Goal: Navigation & Orientation: Find specific page/section

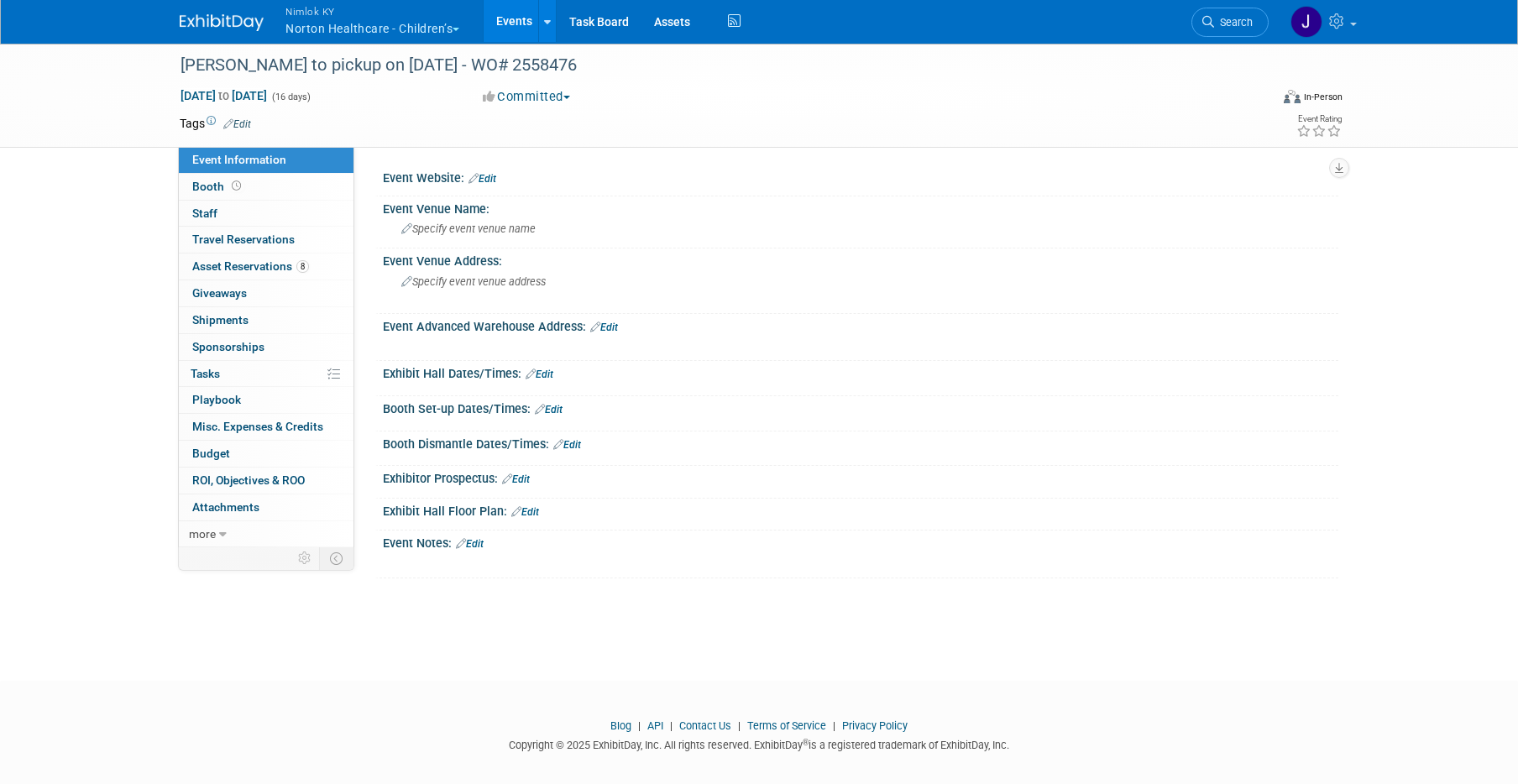
click at [333, 25] on button "Nimlok KY Norton Healthcare - Children’s" at bounding box center [382, 22] width 197 height 43
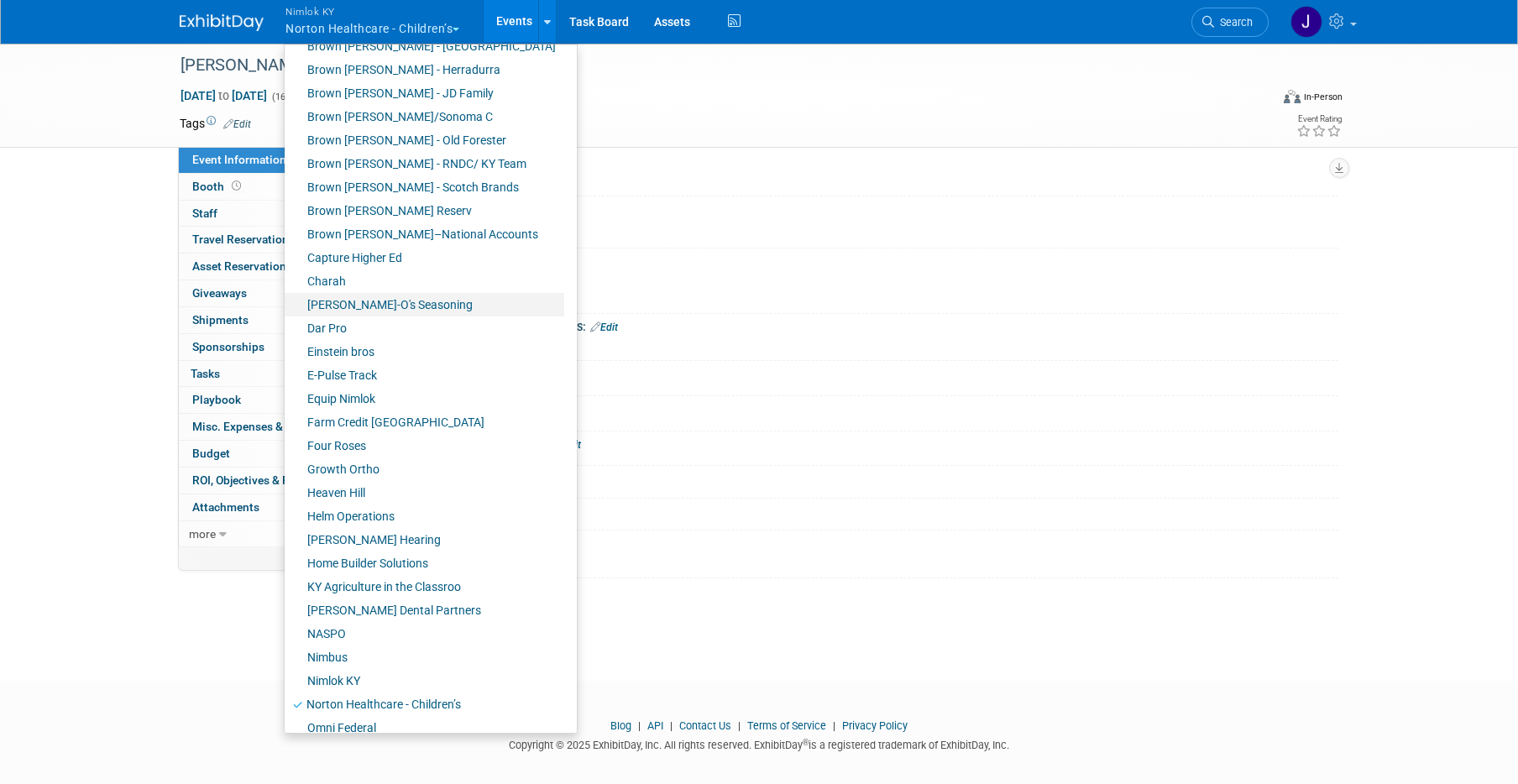
scroll to position [225, 0]
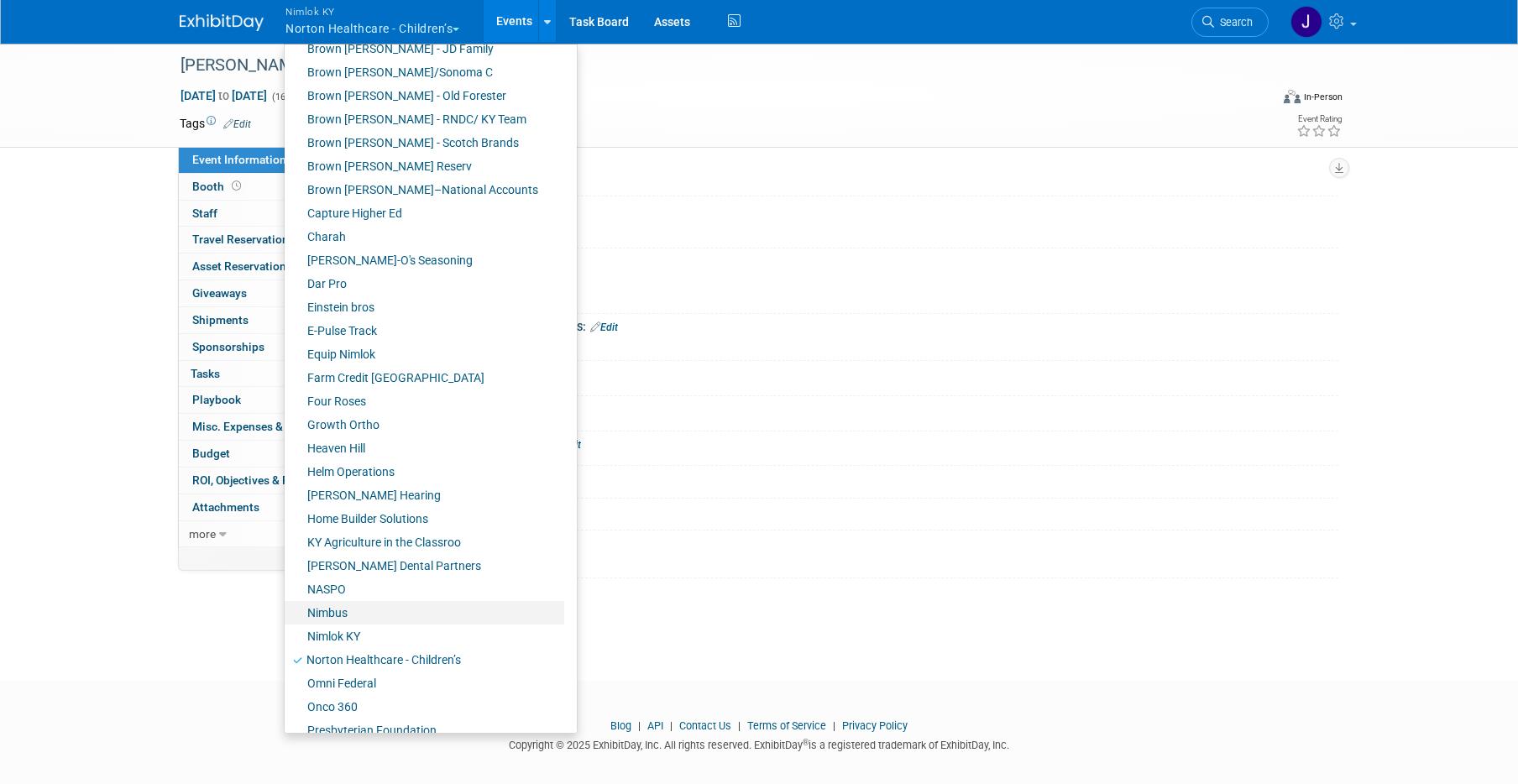
click at [392, 621] on link "Nimbus" at bounding box center [424, 612] width 279 height 24
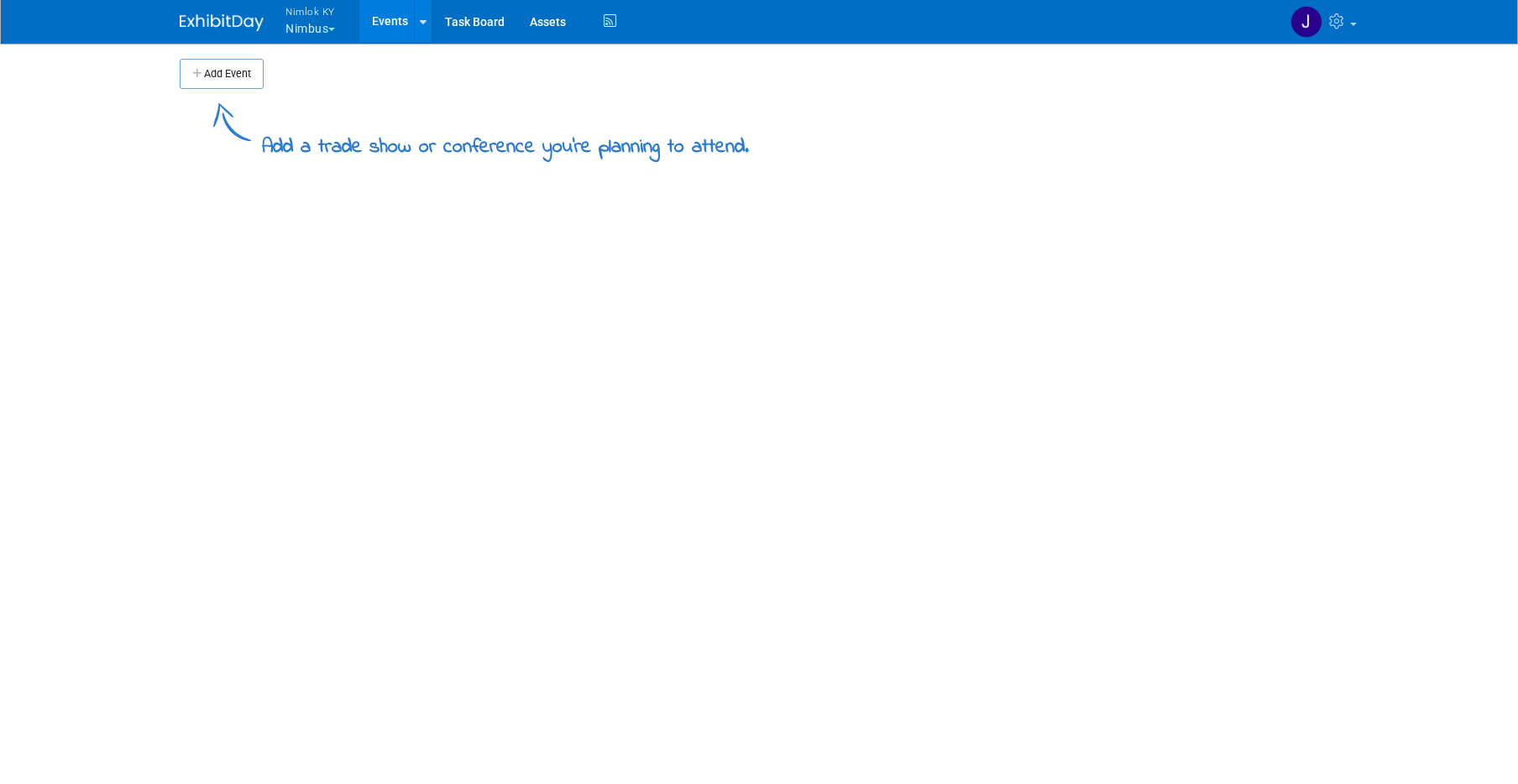
click at [319, 33] on button "Nimlok KY Nimbus" at bounding box center [320, 22] width 72 height 43
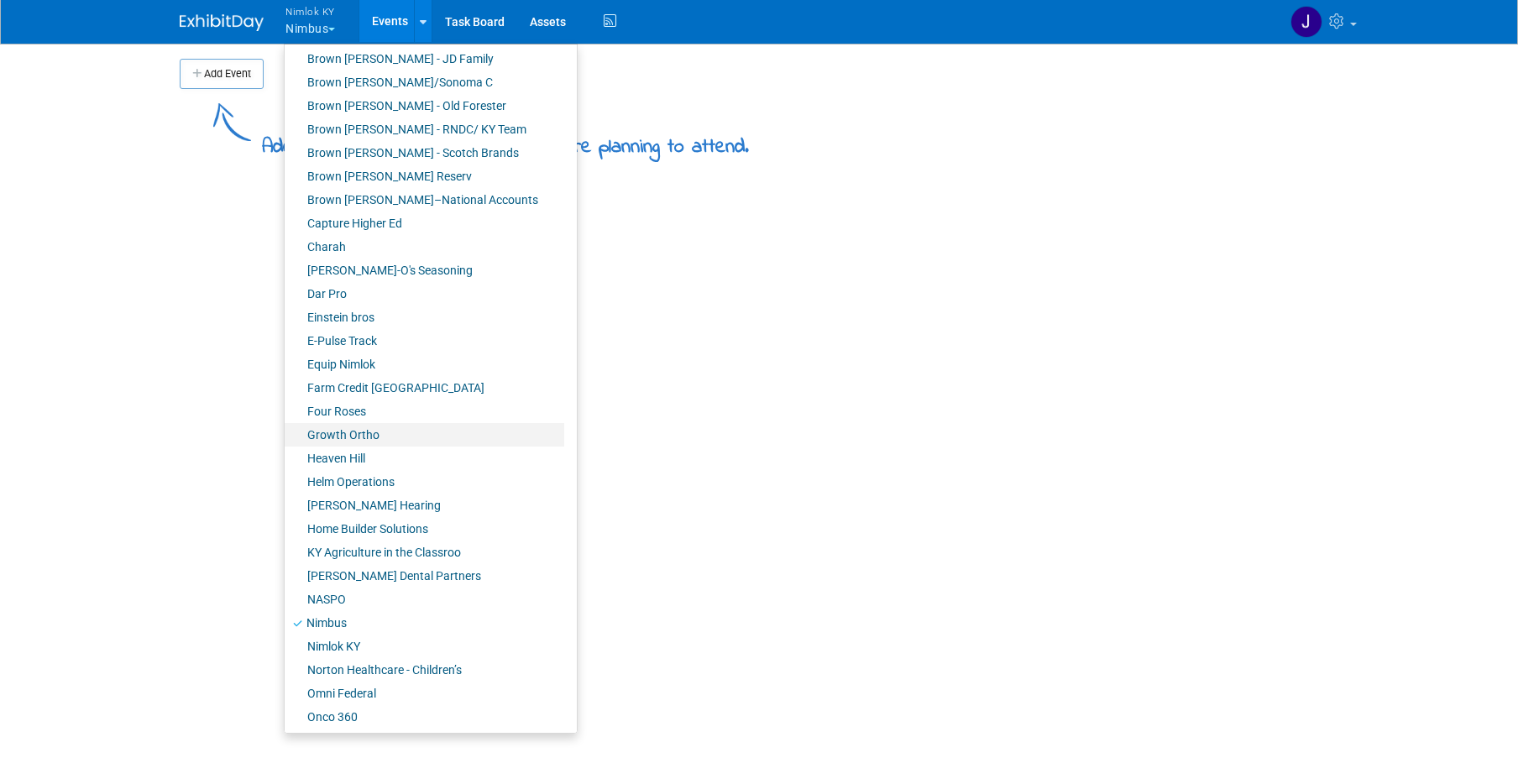
scroll to position [300, 0]
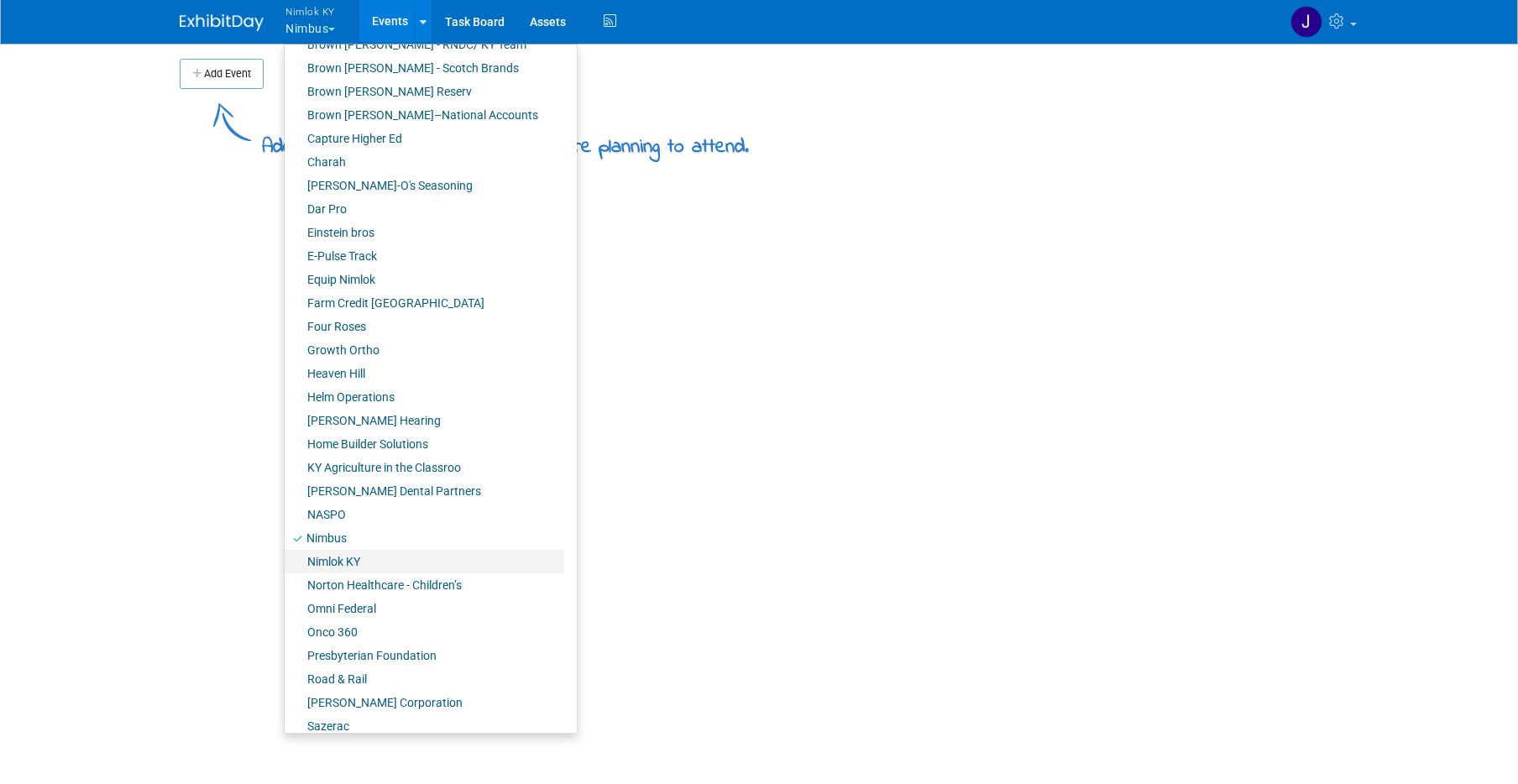
click at [380, 564] on link "Nimlok KY" at bounding box center [424, 561] width 279 height 24
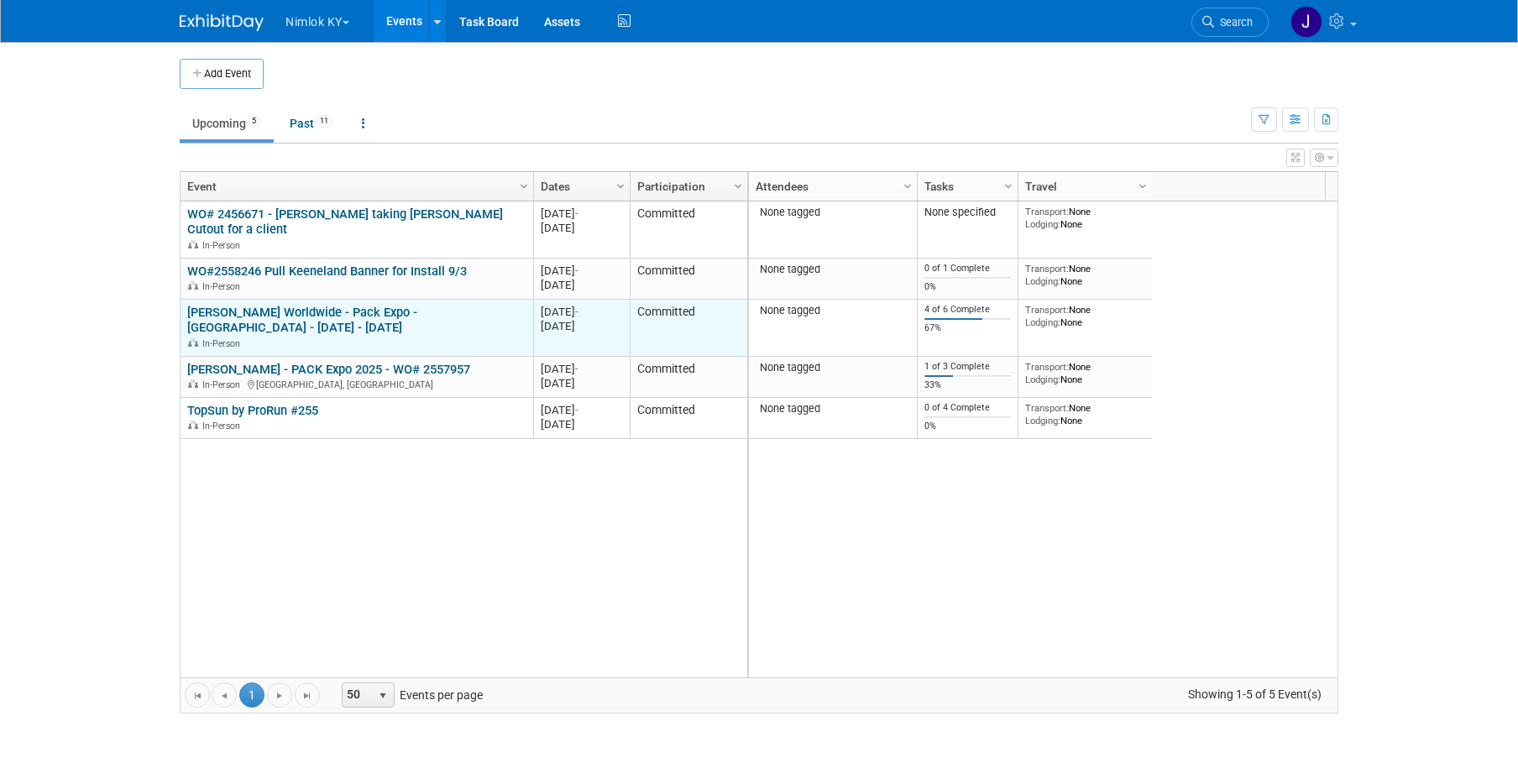
click at [323, 311] on link "Brady Worldwide - Pack Expo - Las Vegas - Sept 29 - Oct 1 2025" at bounding box center [302, 320] width 230 height 31
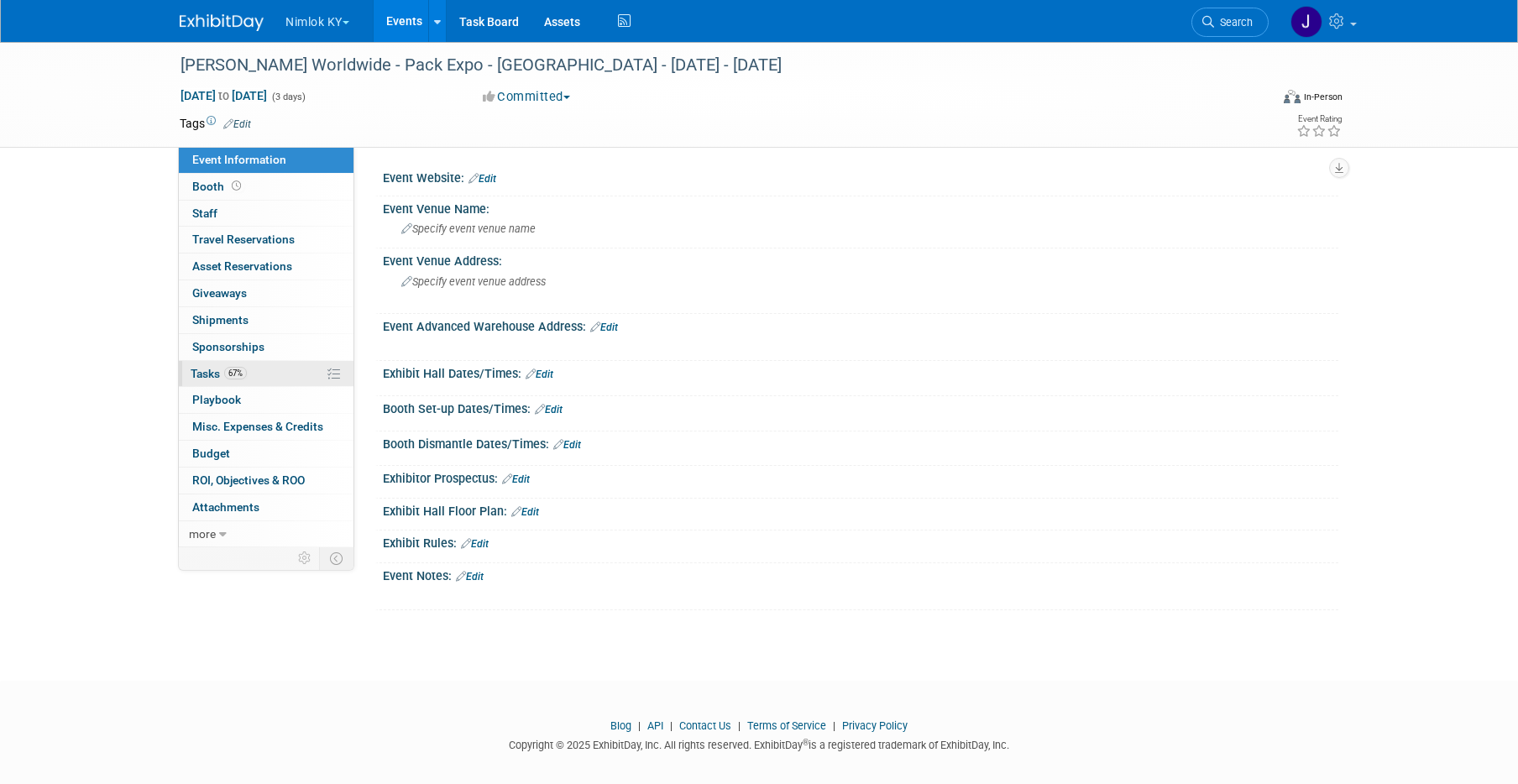
click at [292, 383] on link "67% Tasks 67%" at bounding box center [266, 374] width 175 height 26
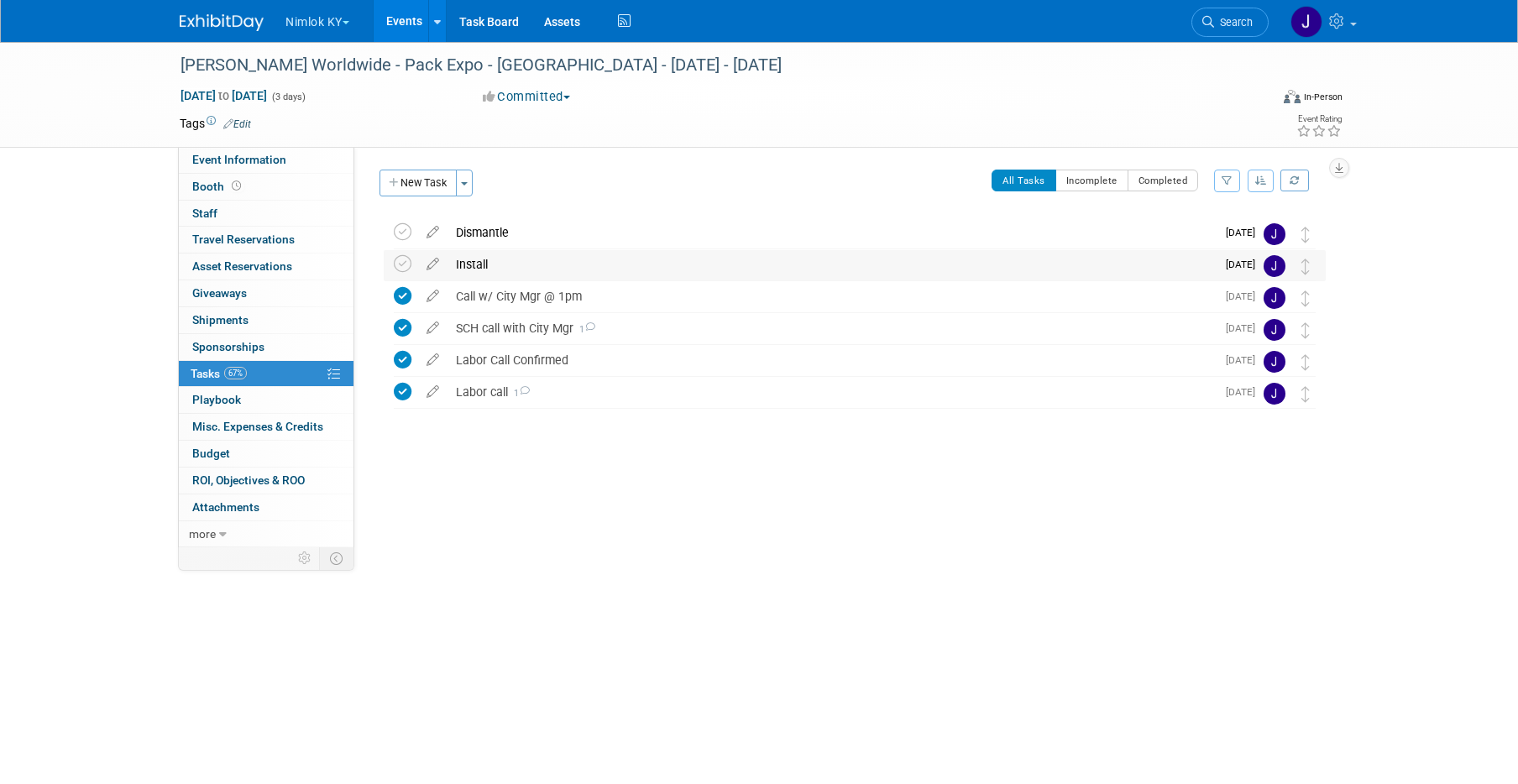
click at [501, 264] on div "Install" at bounding box center [831, 264] width 768 height 28
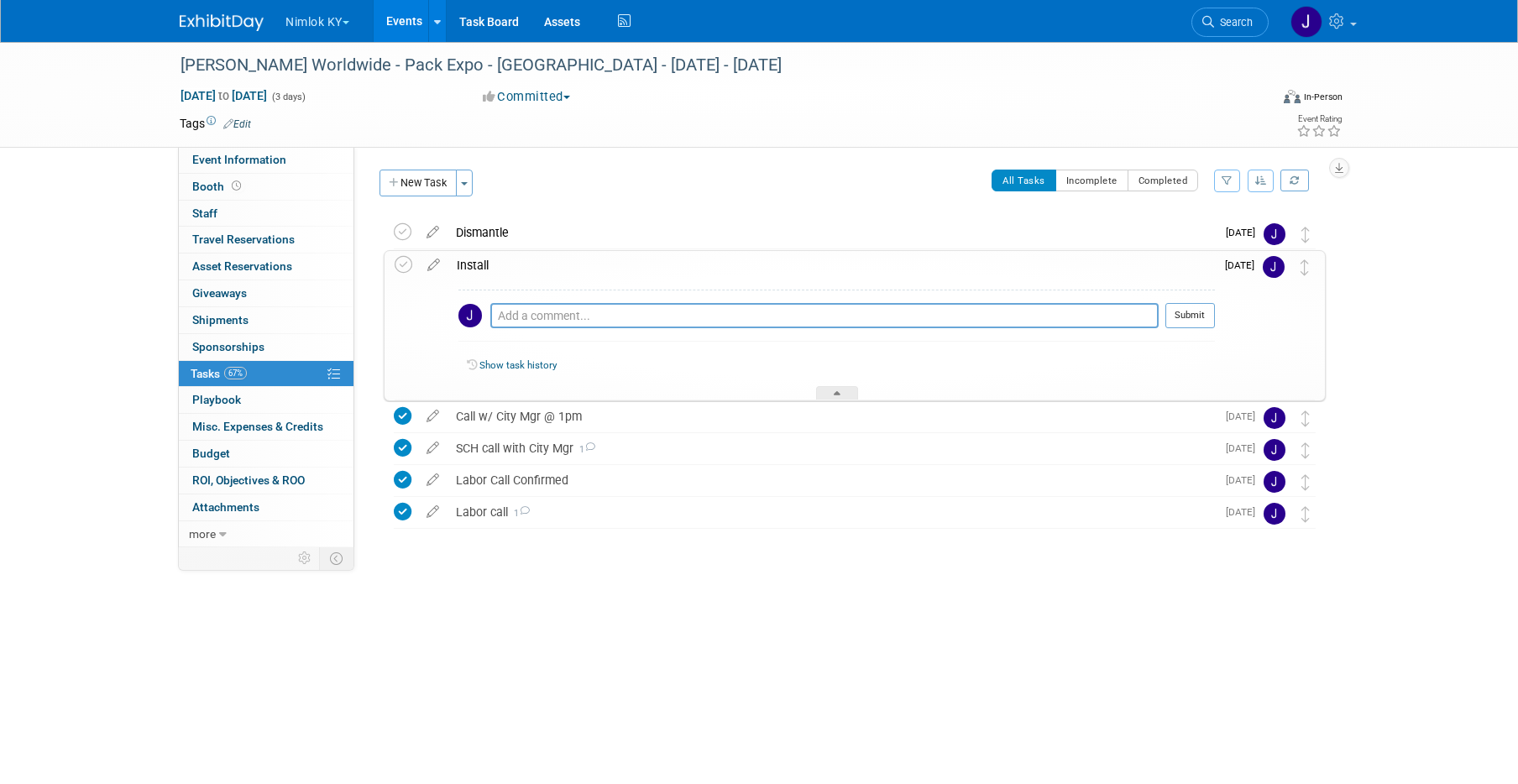
click at [501, 264] on div "Install" at bounding box center [831, 265] width 767 height 28
